Goal: Information Seeking & Learning: Learn about a topic

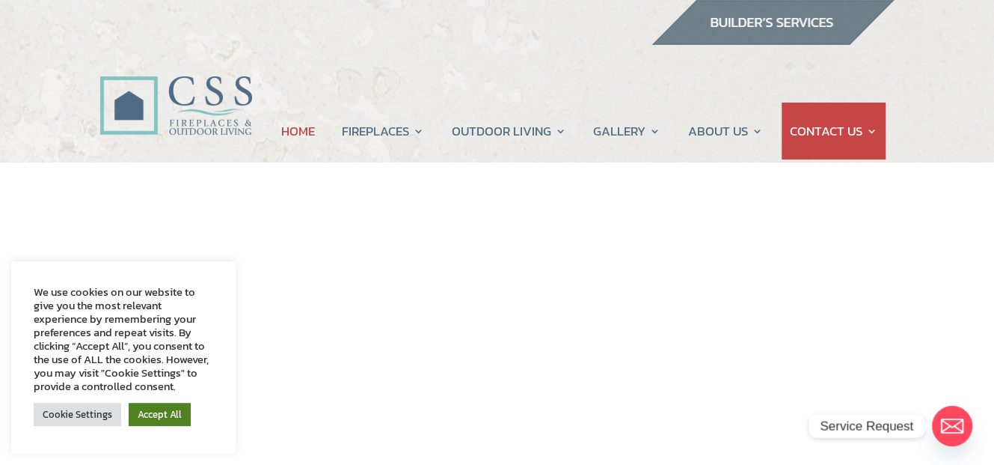
click at [150, 408] on link "Accept All" at bounding box center [160, 413] width 62 height 23
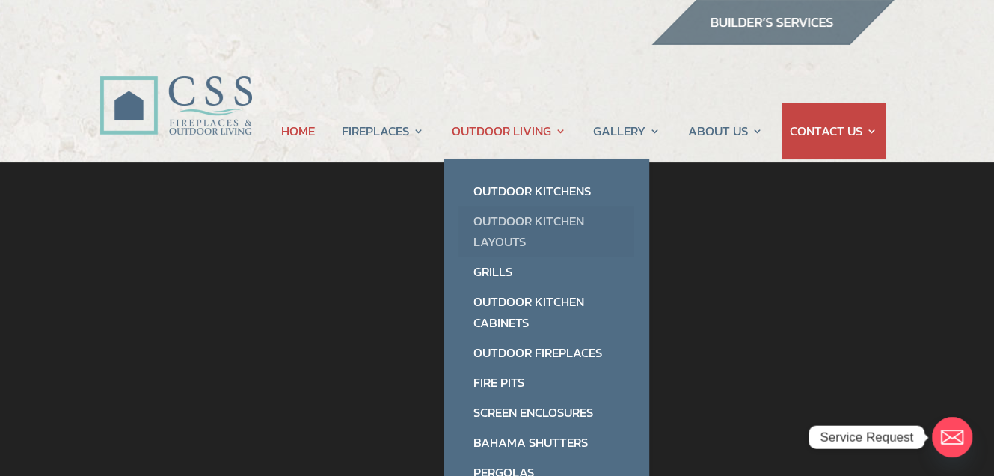
click at [489, 232] on link "Outdoor Kitchen Layouts" at bounding box center [547, 231] width 176 height 51
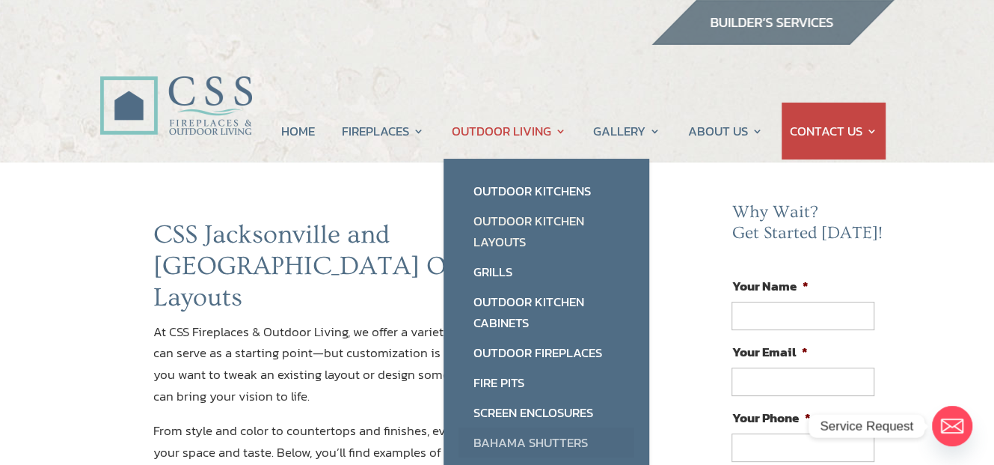
click at [498, 444] on link "Bahama Shutters" at bounding box center [547, 442] width 176 height 30
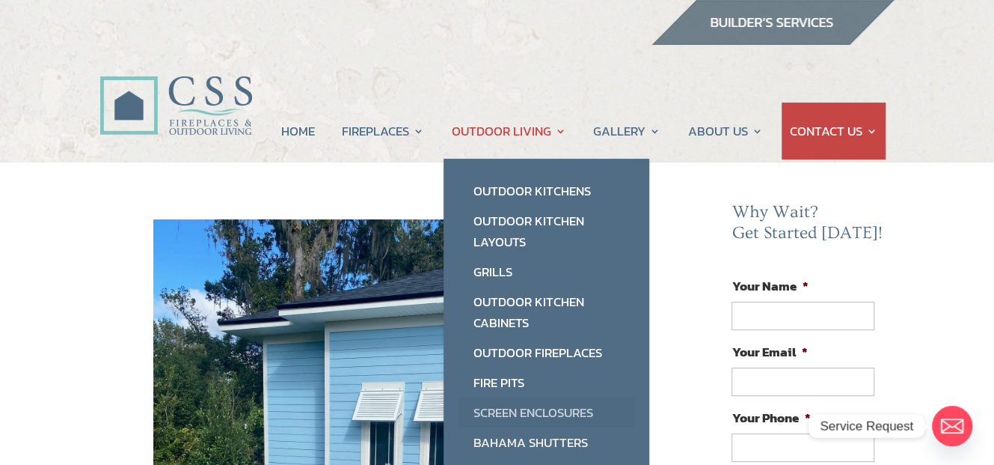
click at [506, 413] on link "Screen Enclosures" at bounding box center [547, 412] width 176 height 30
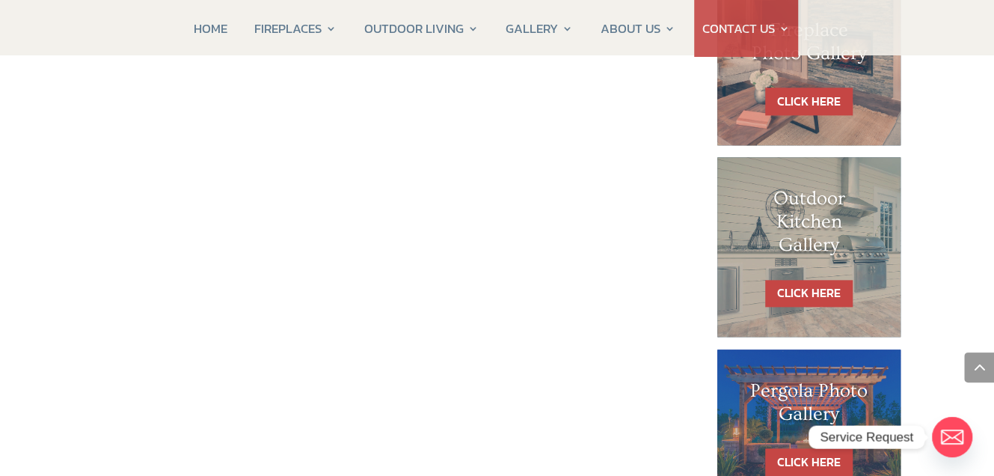
scroll to position [823, 0]
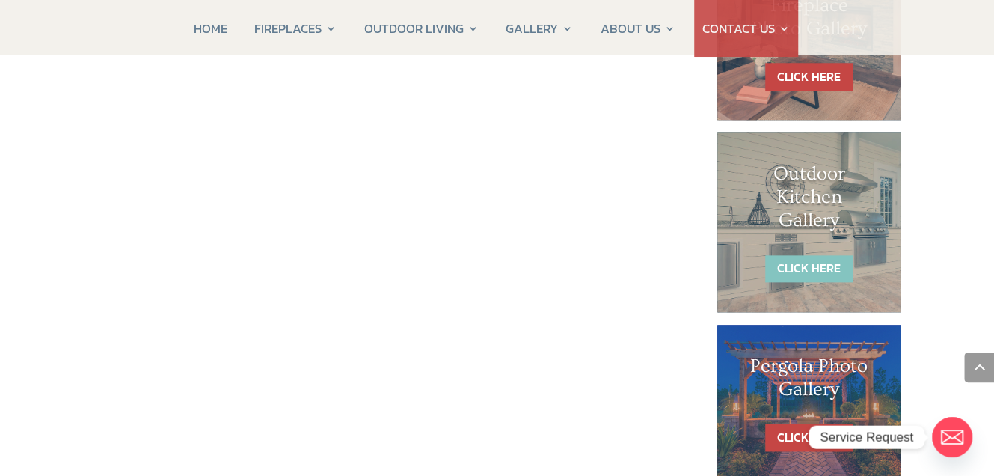
click at [830, 263] on link "CLICK HERE" at bounding box center [809, 269] width 88 height 28
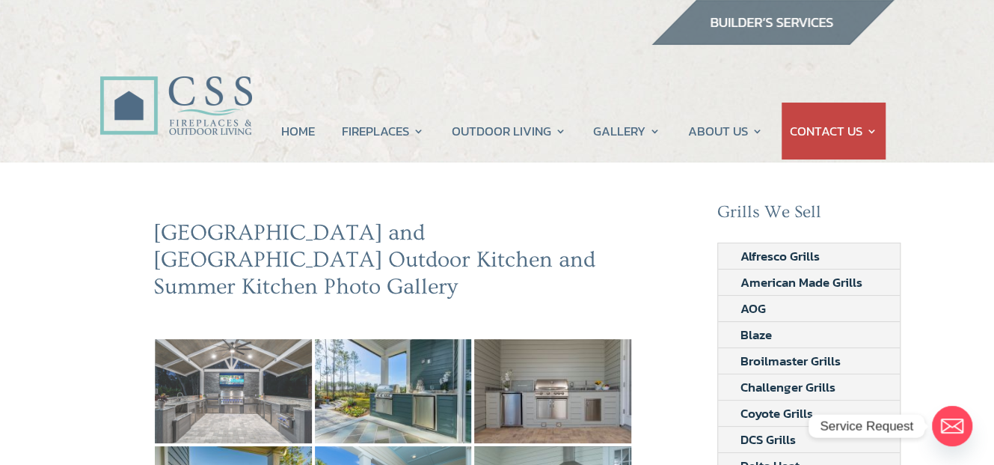
click at [215, 361] on img at bounding box center [233, 391] width 157 height 105
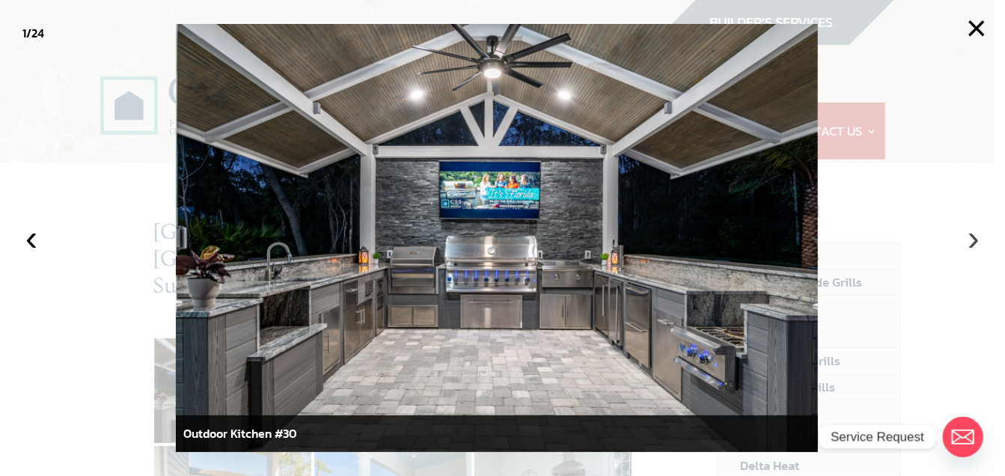
click at [976, 241] on button "›" at bounding box center [973, 237] width 33 height 33
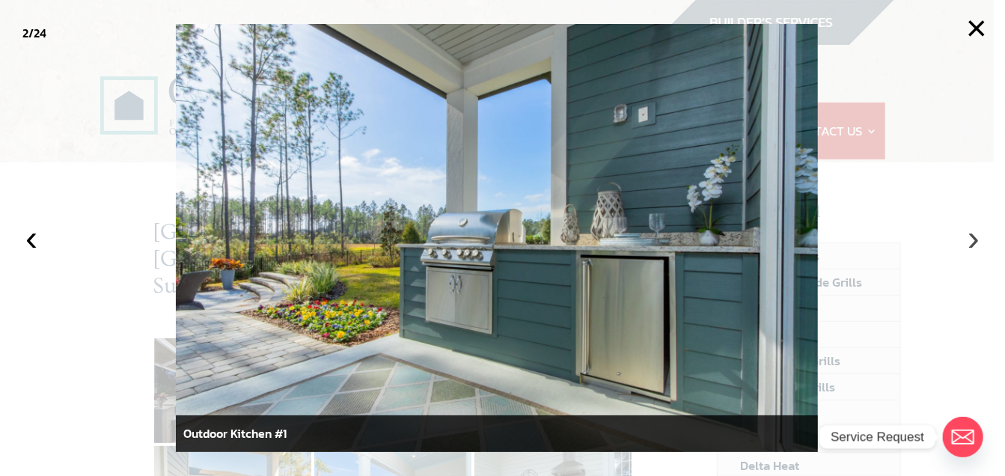
click at [976, 241] on button "›" at bounding box center [973, 237] width 33 height 33
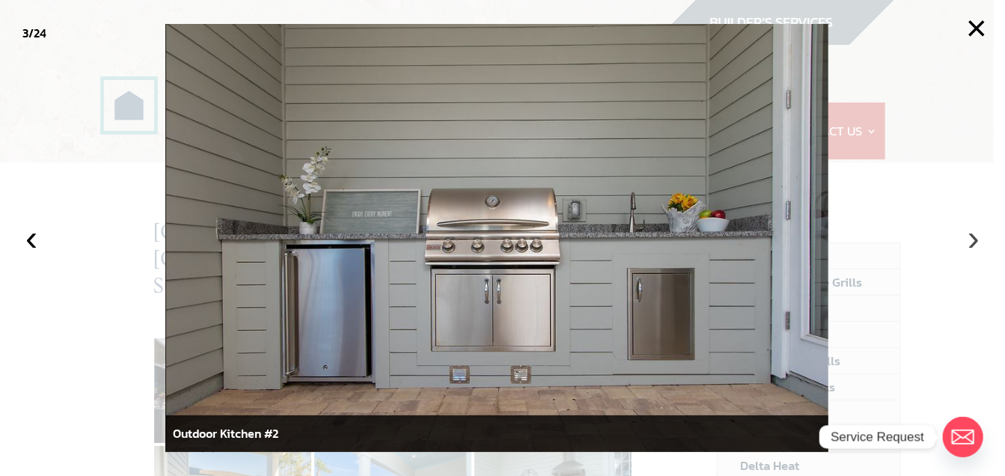
click at [976, 241] on button "›" at bounding box center [973, 237] width 33 height 33
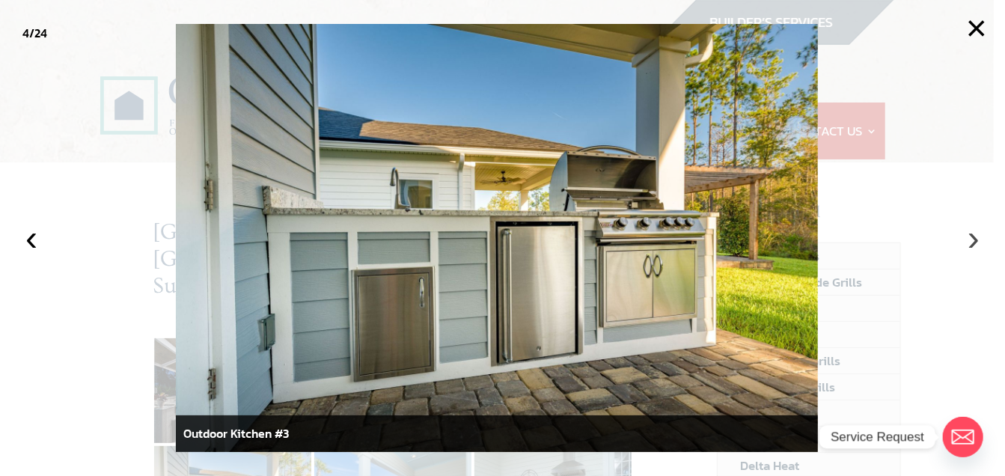
click at [974, 246] on button "›" at bounding box center [973, 237] width 33 height 33
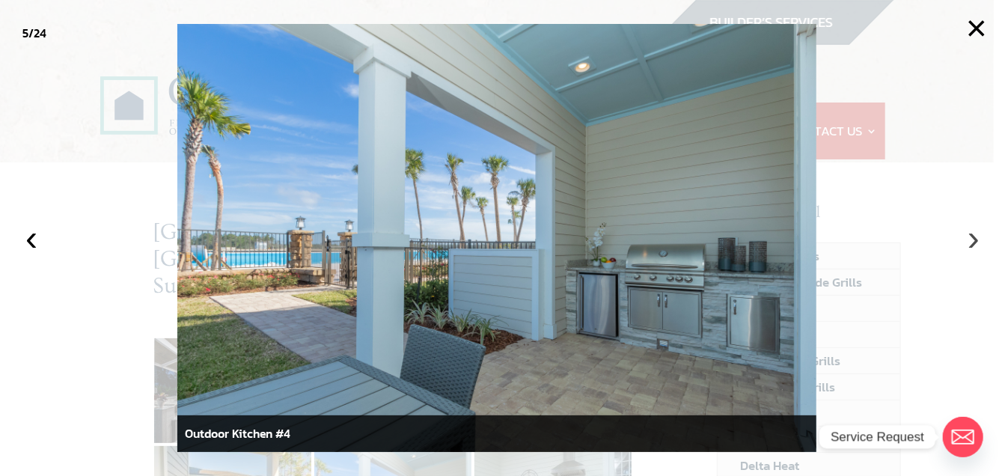
click at [974, 246] on button "›" at bounding box center [973, 237] width 33 height 33
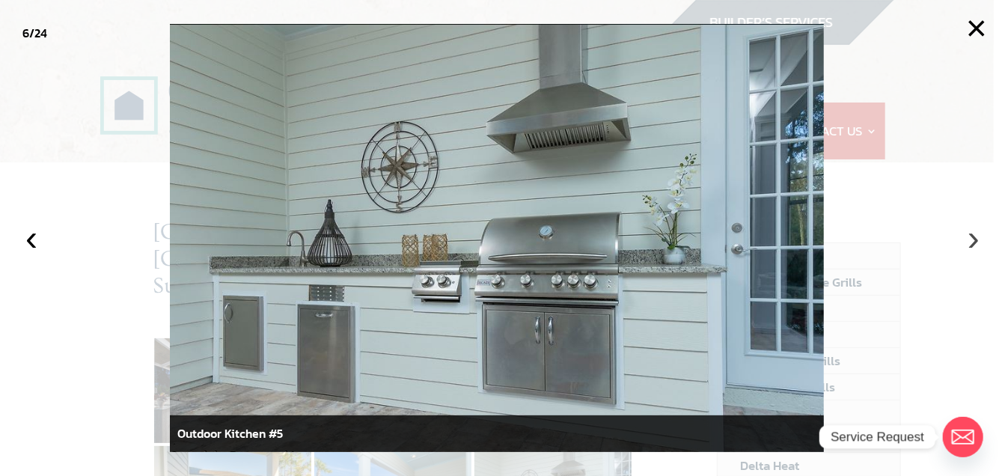
click at [974, 246] on button "›" at bounding box center [973, 237] width 33 height 33
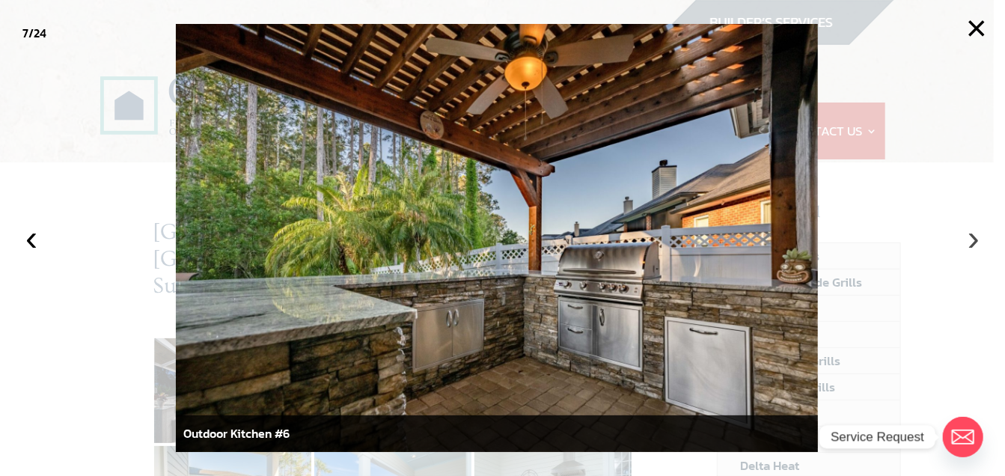
click at [974, 246] on button "›" at bounding box center [973, 237] width 33 height 33
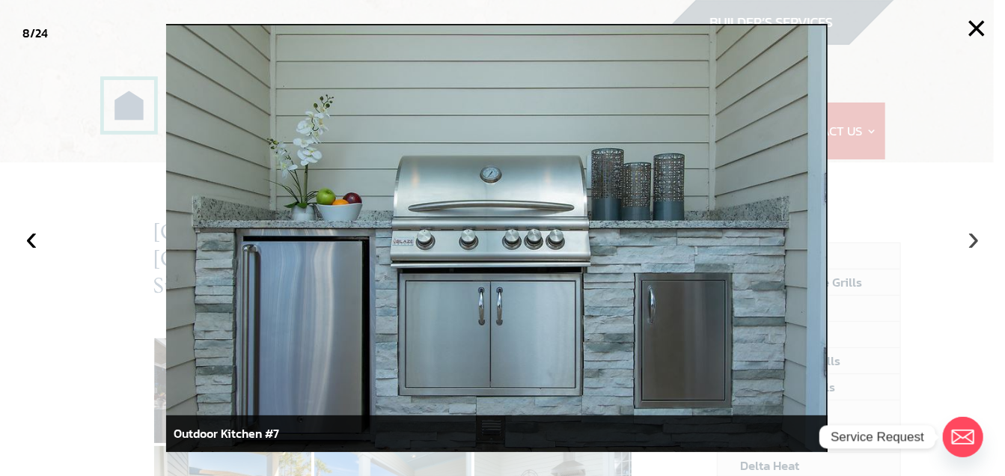
click at [974, 246] on button "›" at bounding box center [973, 237] width 33 height 33
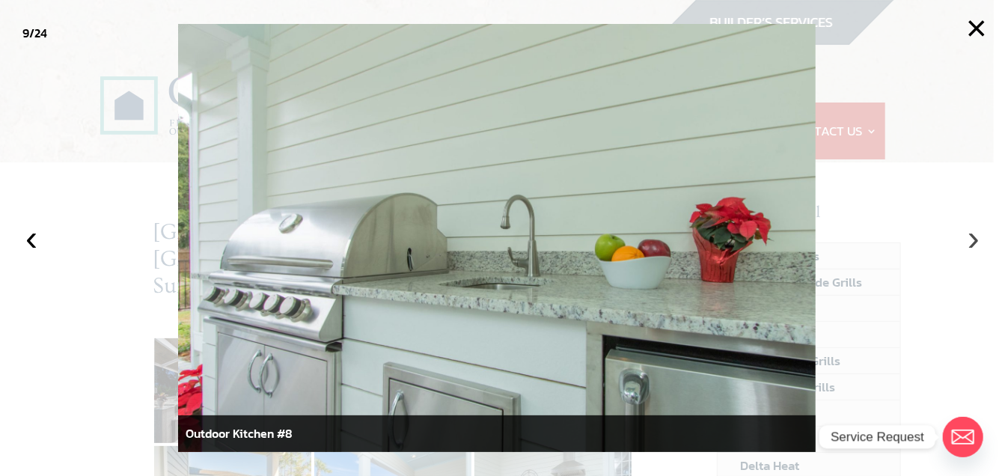
click at [974, 246] on button "›" at bounding box center [973, 237] width 33 height 33
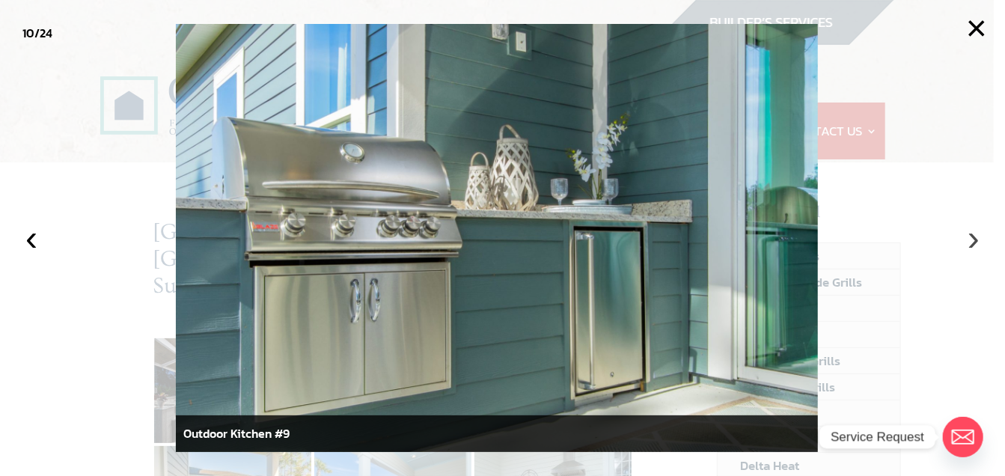
click at [974, 246] on button "›" at bounding box center [973, 237] width 33 height 33
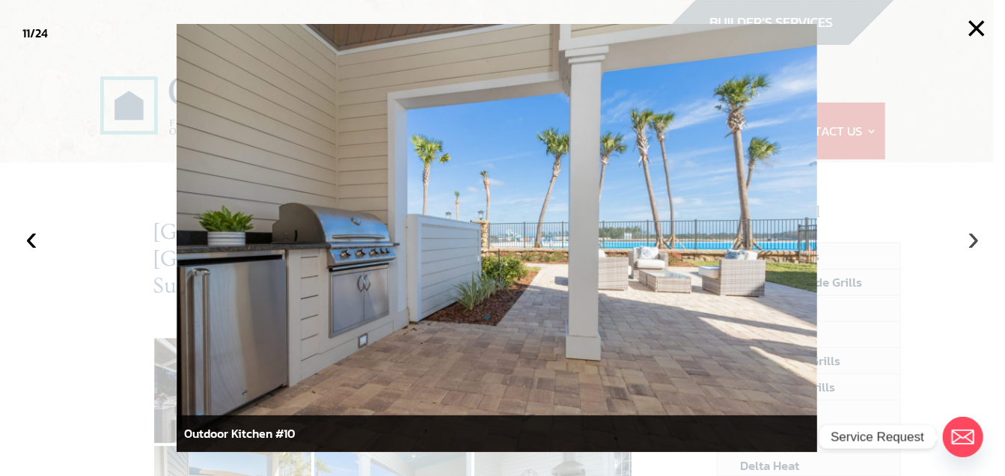
click at [974, 246] on button "›" at bounding box center [973, 237] width 33 height 33
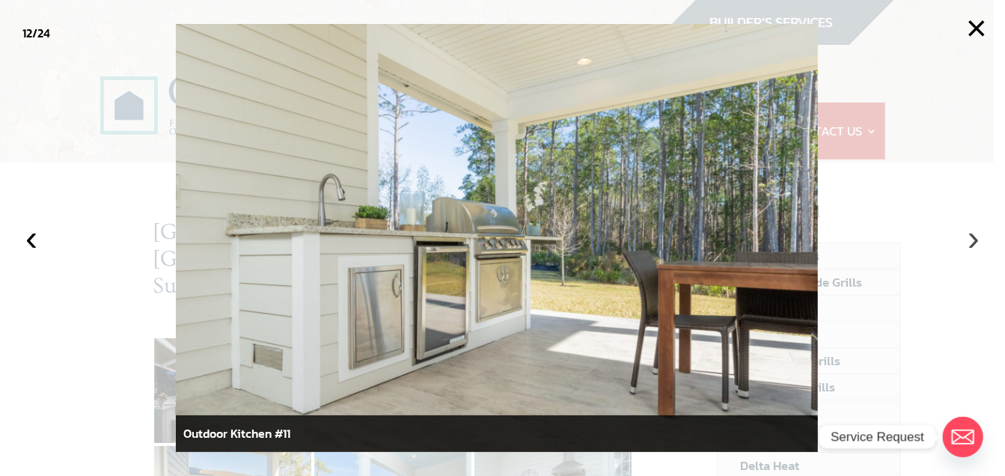
click at [974, 246] on button "›" at bounding box center [973, 237] width 33 height 33
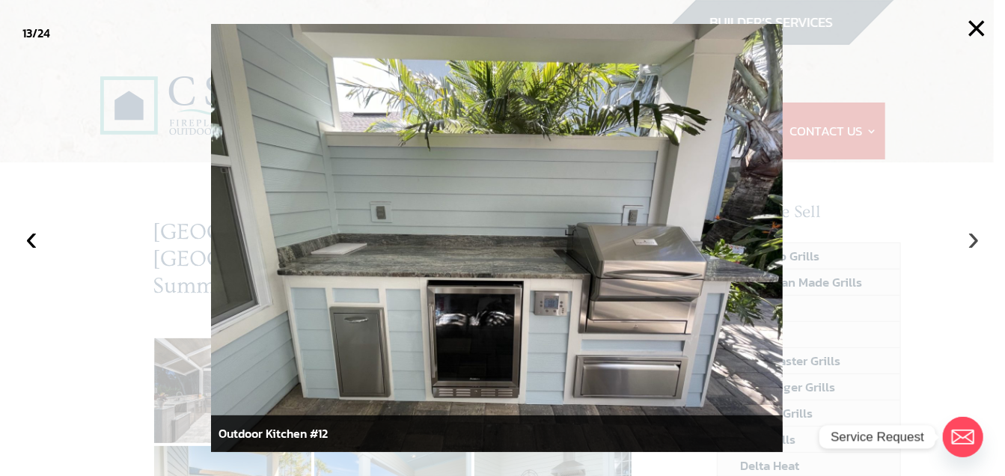
click at [974, 246] on button "›" at bounding box center [973, 237] width 33 height 33
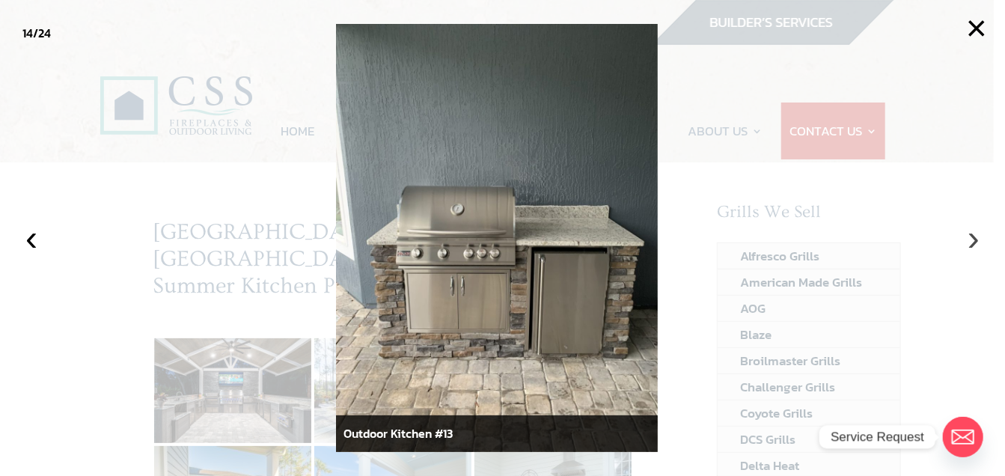
click at [974, 246] on button "›" at bounding box center [973, 237] width 33 height 33
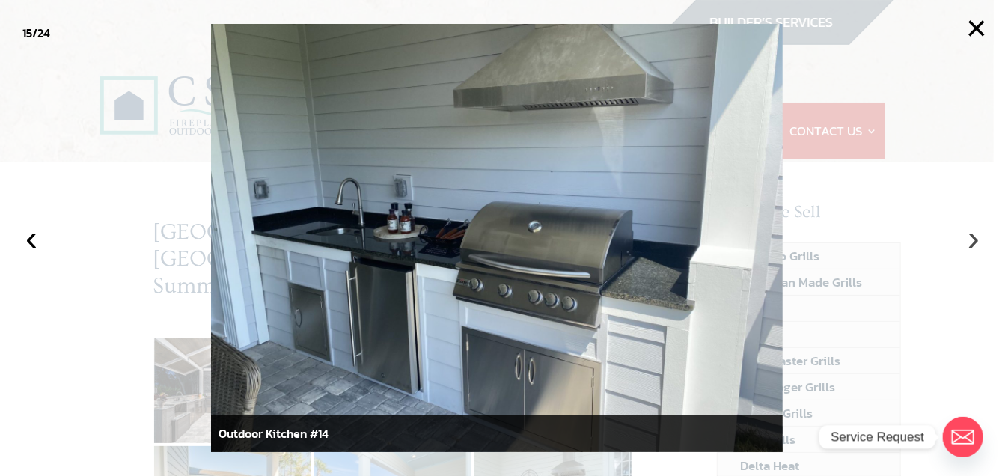
click at [974, 246] on button "›" at bounding box center [973, 237] width 33 height 33
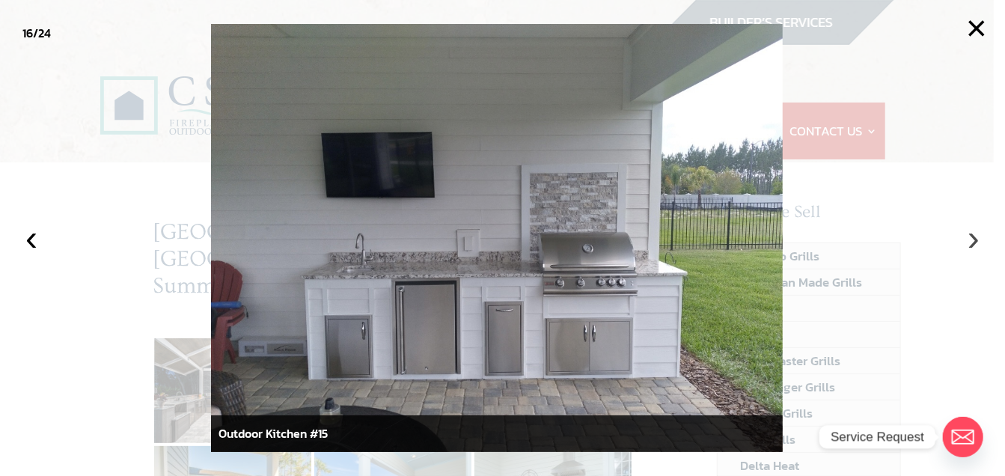
click at [974, 246] on button "›" at bounding box center [973, 237] width 33 height 33
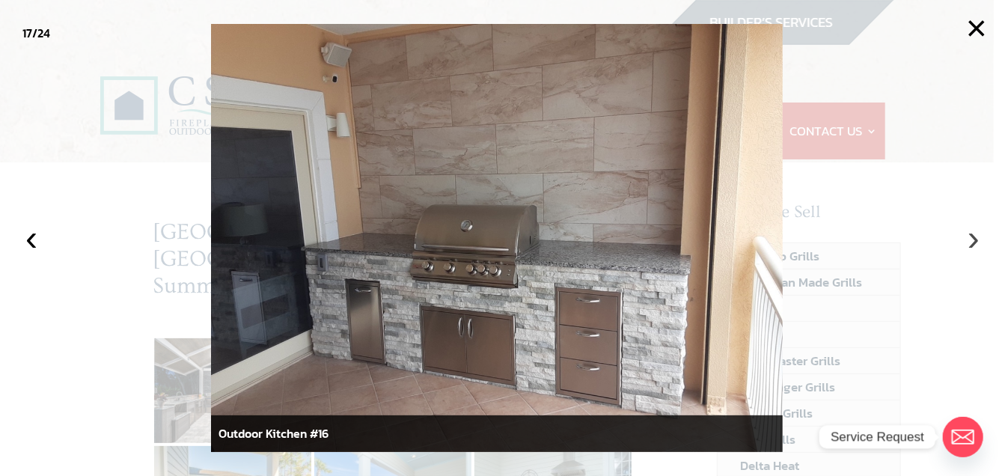
click at [974, 246] on button "›" at bounding box center [973, 237] width 33 height 33
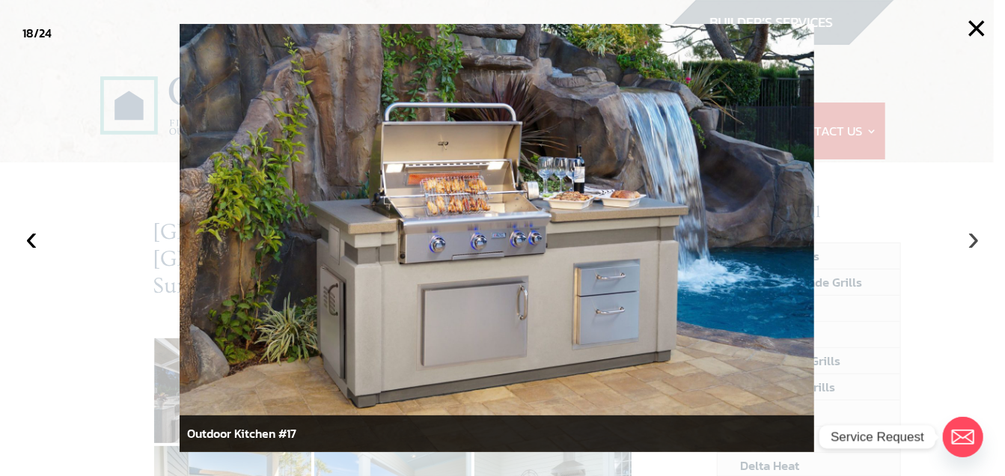
click at [974, 246] on button "›" at bounding box center [973, 237] width 33 height 33
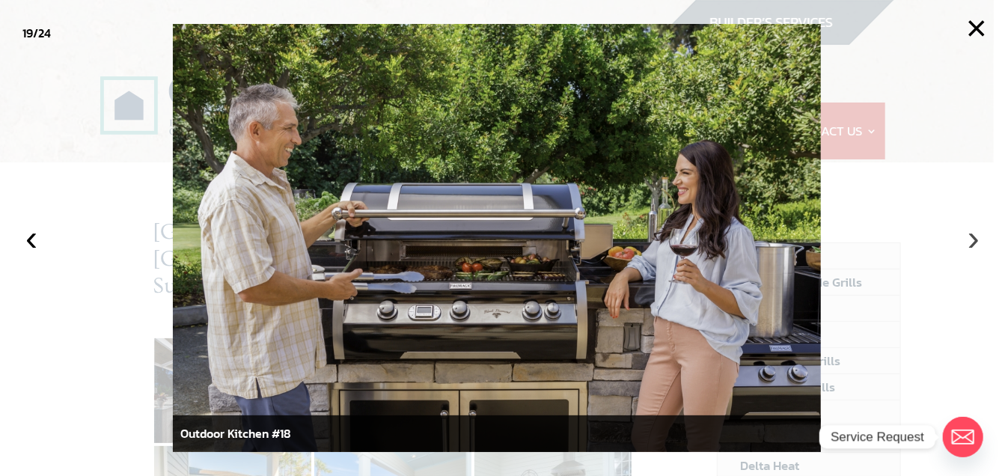
click at [974, 246] on button "›" at bounding box center [973, 237] width 33 height 33
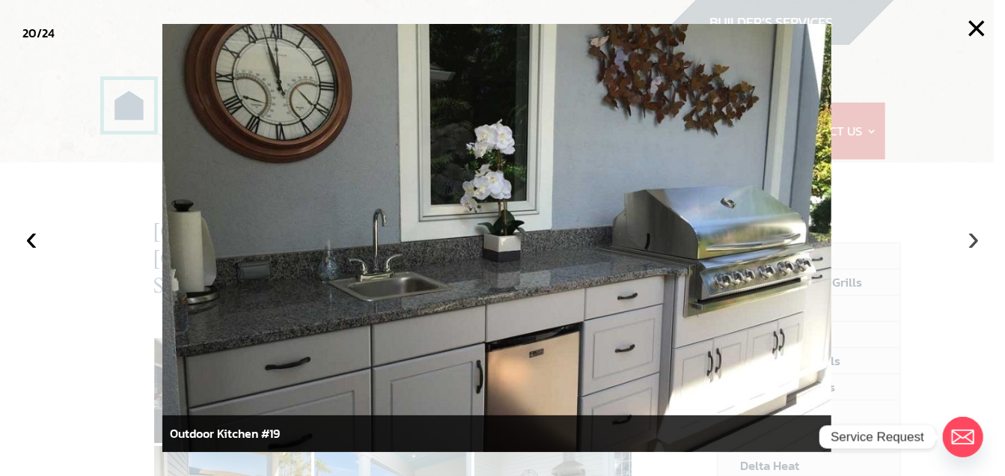
click at [974, 246] on button "›" at bounding box center [973, 237] width 33 height 33
